Goal: Check status: Check status

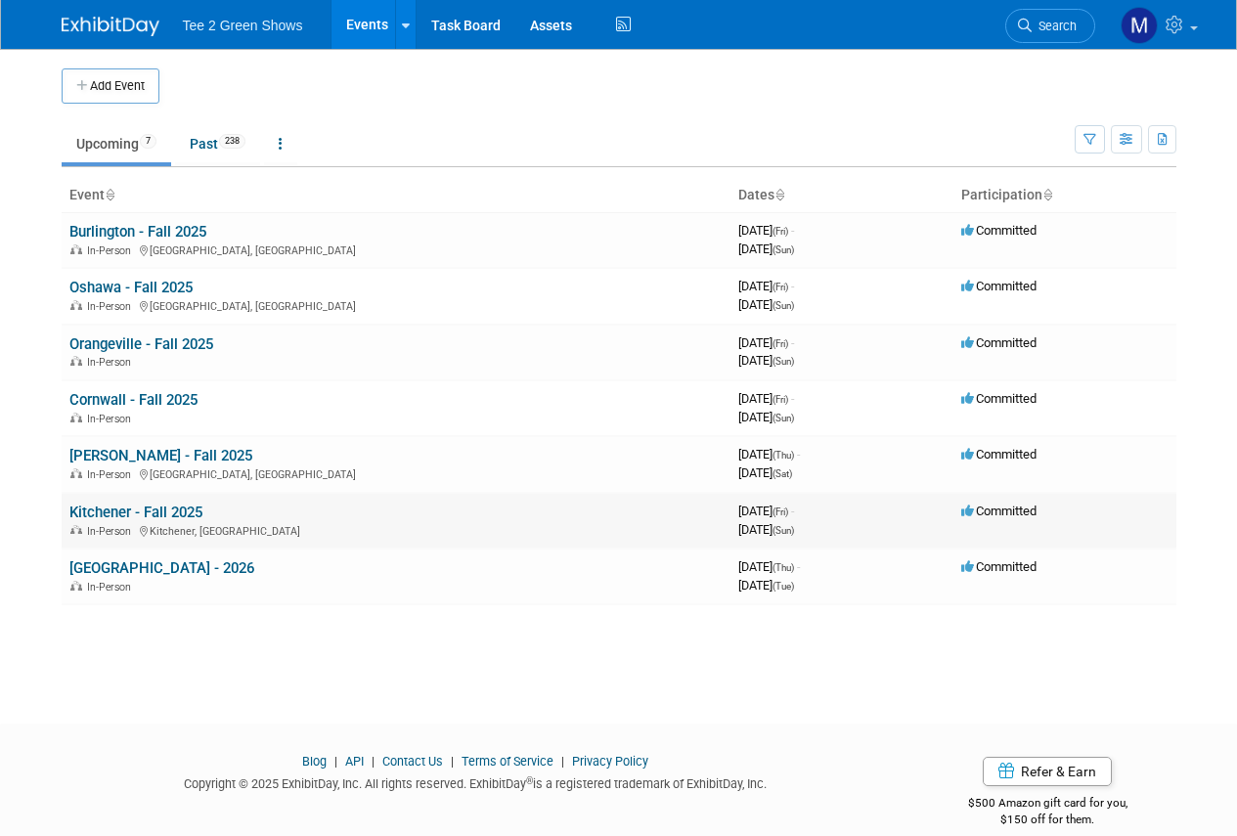
click at [100, 512] on link "Kitchener - Fall 2025" at bounding box center [135, 513] width 133 height 18
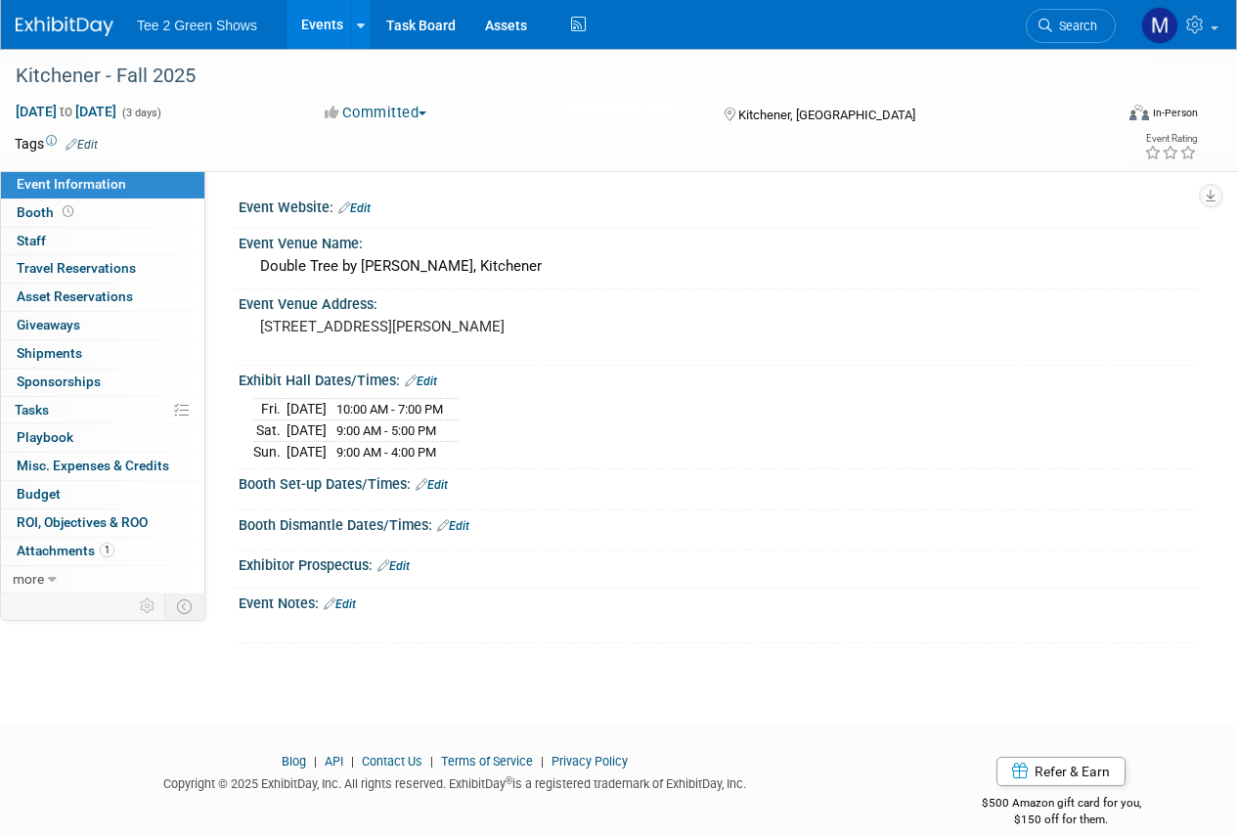
click at [560, 113] on div "Committed Committed Considering Not Going" at bounding box center [505, 114] width 375 height 22
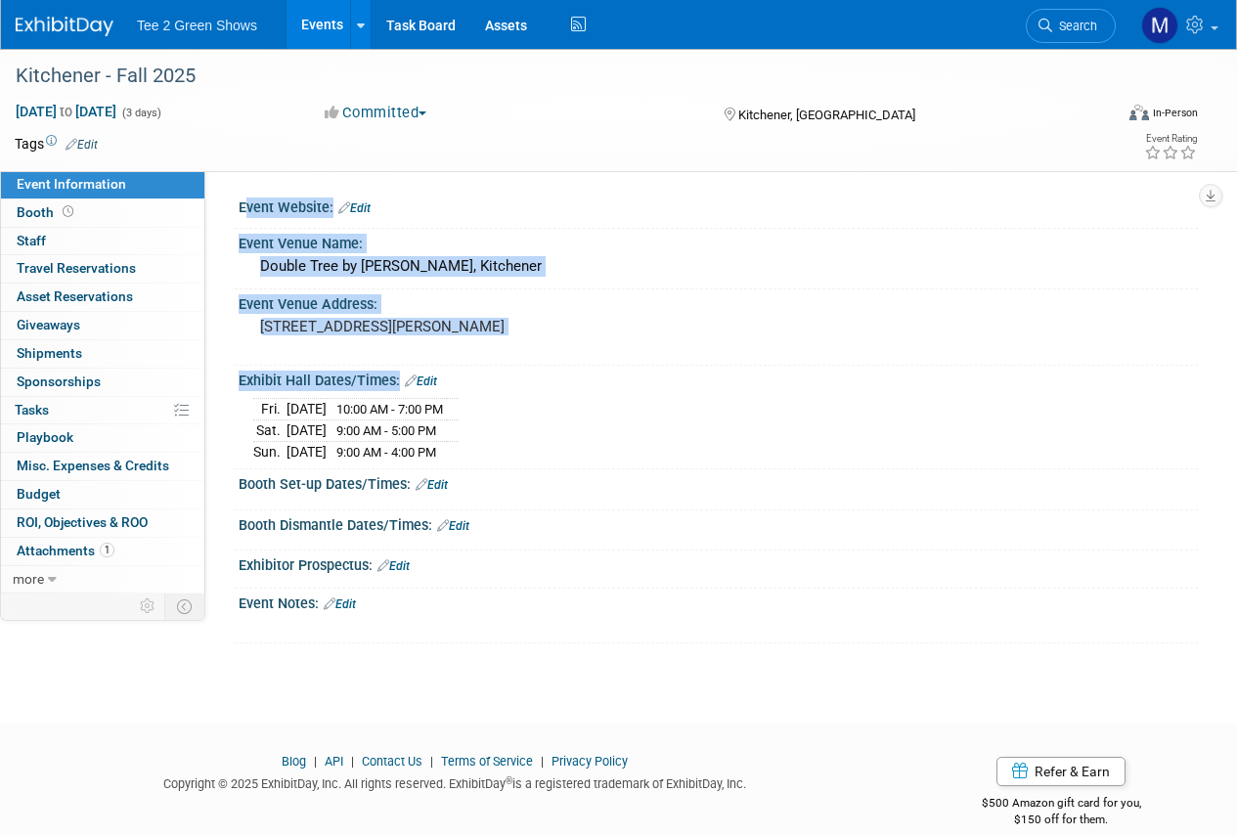
drag, startPoint x: 220, startPoint y: 243, endPoint x: 563, endPoint y: 440, distance: 396.2
click at [563, 440] on div "Event Website: Edit Event Venue Name: Double Tree by Hilton, Kitchener Event Ve…" at bounding box center [701, 382] width 993 height 423
copy div "Event Website: Edit Event Venue Name: Double Tree by Hilton, Kitchener Event Ve…"
